Goal: Navigation & Orientation: Find specific page/section

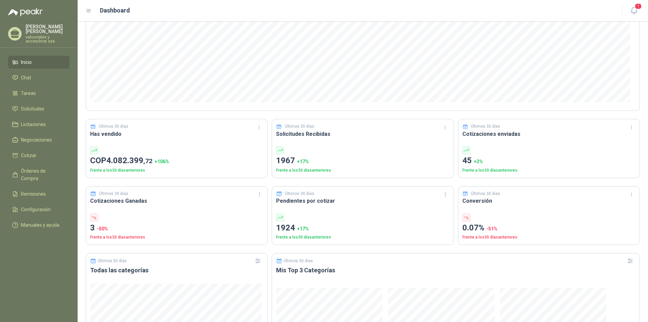
scroll to position [67, 0]
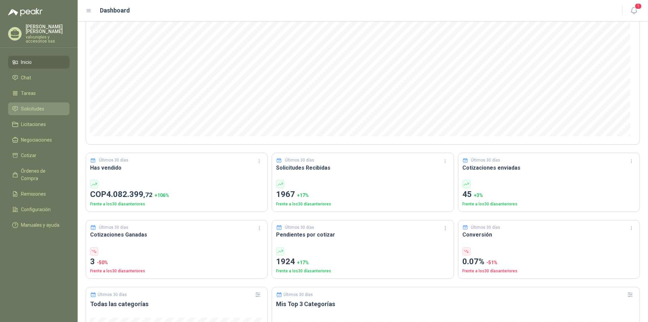
click at [35, 105] on span "Solicitudes" at bounding box center [32, 108] width 23 height 7
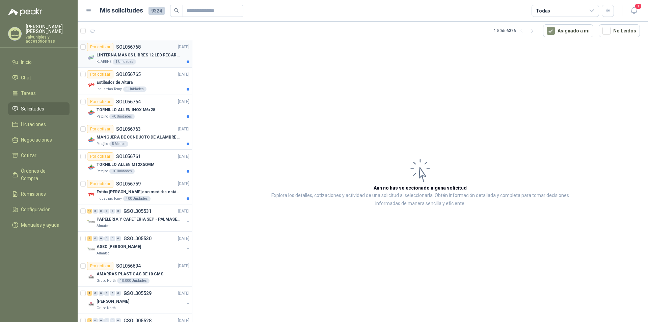
click at [127, 56] on p "LINTERNA MANOS LIBRES 12 LED RECARGALE" at bounding box center [138, 55] width 84 height 6
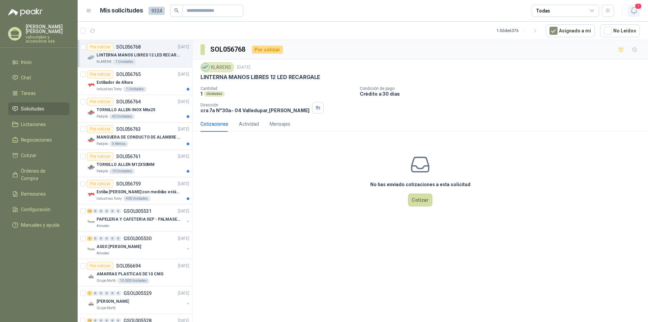
click at [635, 9] on button "1" at bounding box center [634, 11] width 12 height 12
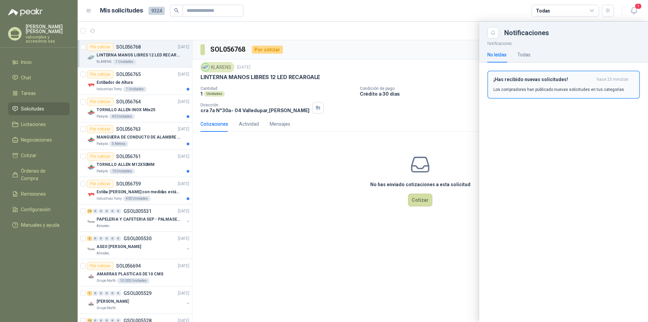
click at [537, 77] on h3 "¡Has recibido nuevas solicitudes!" at bounding box center [543, 80] width 101 height 6
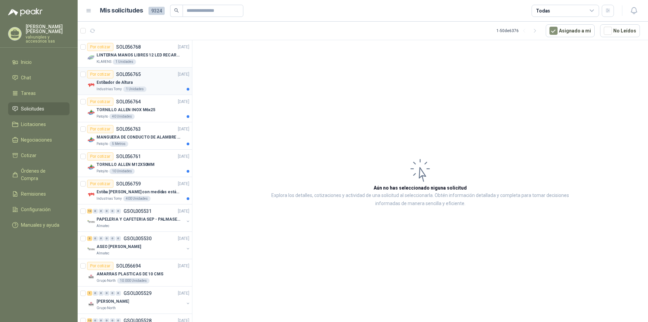
click at [110, 83] on p "Estibador de Altura" at bounding box center [114, 82] width 36 height 6
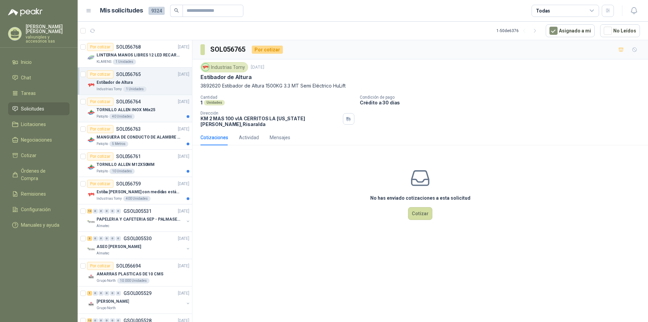
click at [118, 110] on p "TORNILLO ALLEN INOX M6x25" at bounding box center [125, 110] width 59 height 6
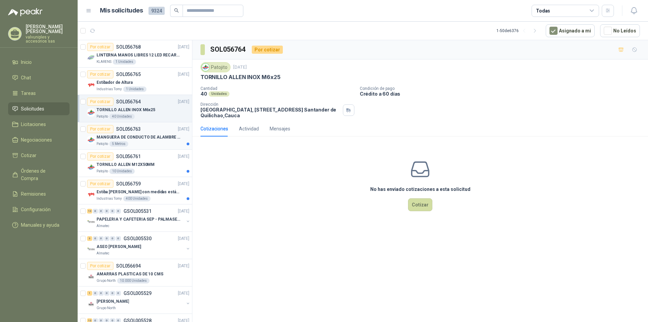
click at [146, 136] on p "MANGUERA DE CONDUCTO DE ALAMBRE [PERSON_NAME] PU" at bounding box center [138, 137] width 84 height 6
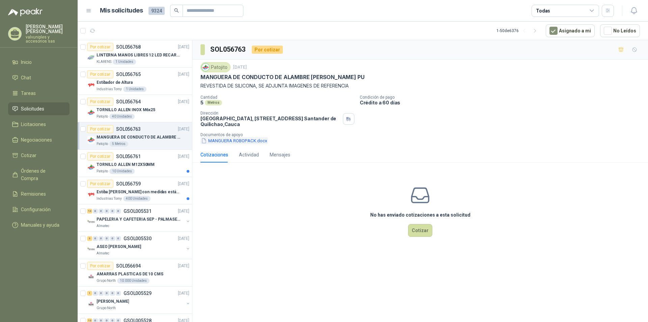
click at [228, 142] on button "MANGUERA ROBOPACK.docx" at bounding box center [233, 140] width 67 height 7
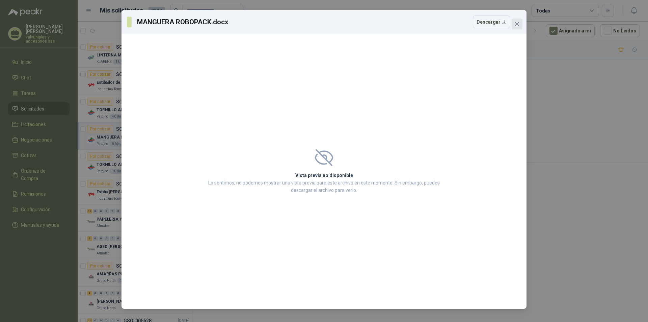
click at [520, 25] on span "Close" at bounding box center [516, 23] width 11 height 5
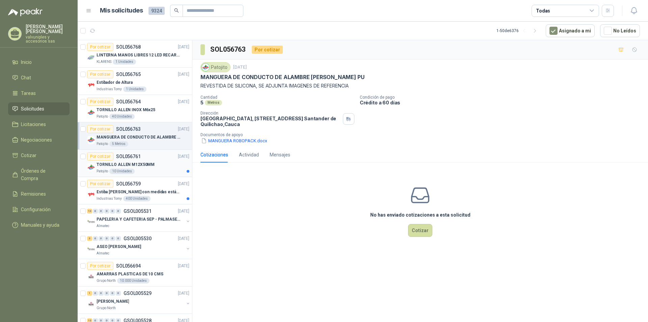
click at [133, 164] on p "TORNILLO ALLEN M12X50MM" at bounding box center [125, 164] width 58 height 6
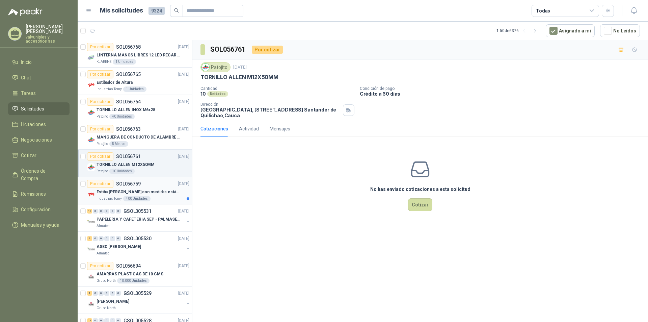
click at [133, 192] on p "Estiba [PERSON_NAME] con medidas estándar 1x120x15 de alto" at bounding box center [138, 192] width 84 height 6
